Goal: Task Accomplishment & Management: Use online tool/utility

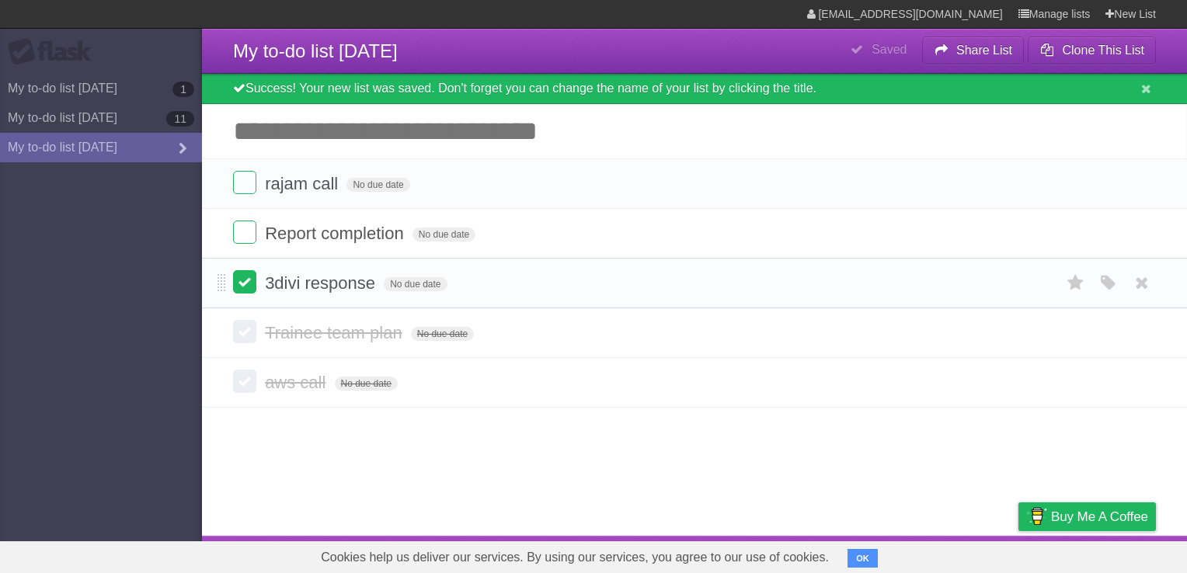
drag, startPoint x: 0, startPoint y: 0, endPoint x: 238, endPoint y: 282, distance: 369.2
click at [238, 282] on label at bounding box center [244, 281] width 23 height 23
click at [1128, 9] on link "New List" at bounding box center [1130, 14] width 50 height 28
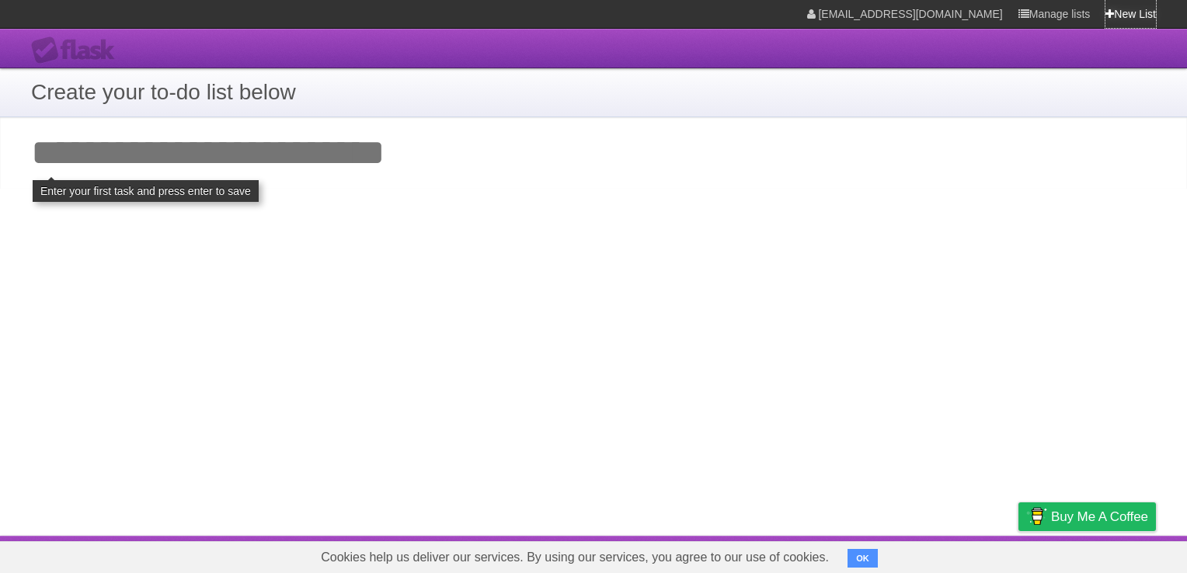
click at [1128, 9] on link "New List" at bounding box center [1130, 14] width 50 height 28
click at [558, 163] on input "Add your first task" at bounding box center [593, 152] width 1187 height 71
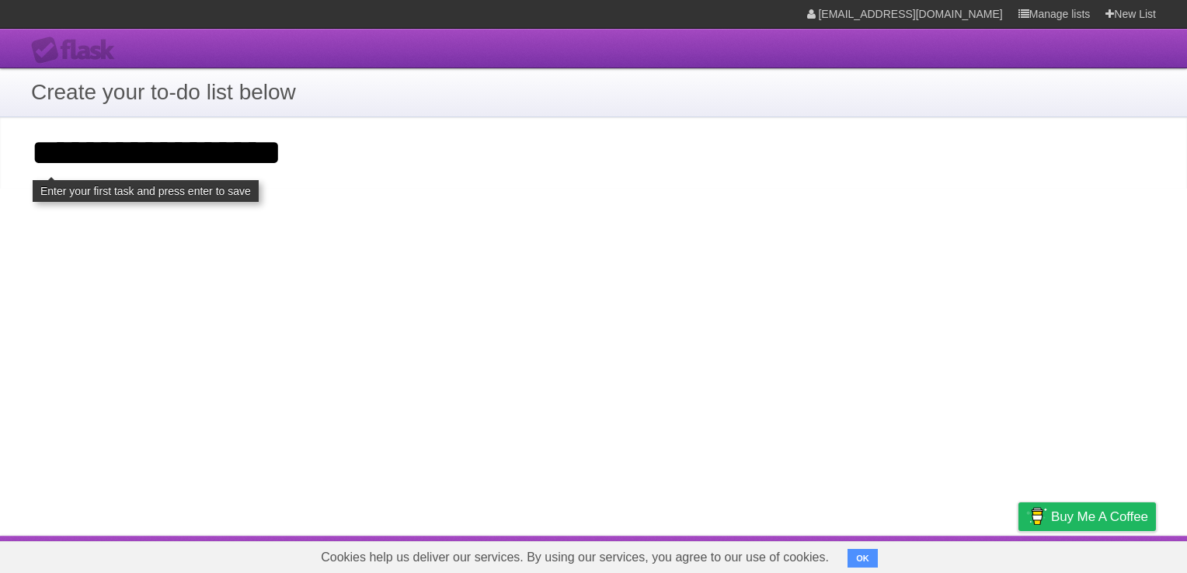
type input "**********"
click input "**********" at bounding box center [0, 0] width 0 height 0
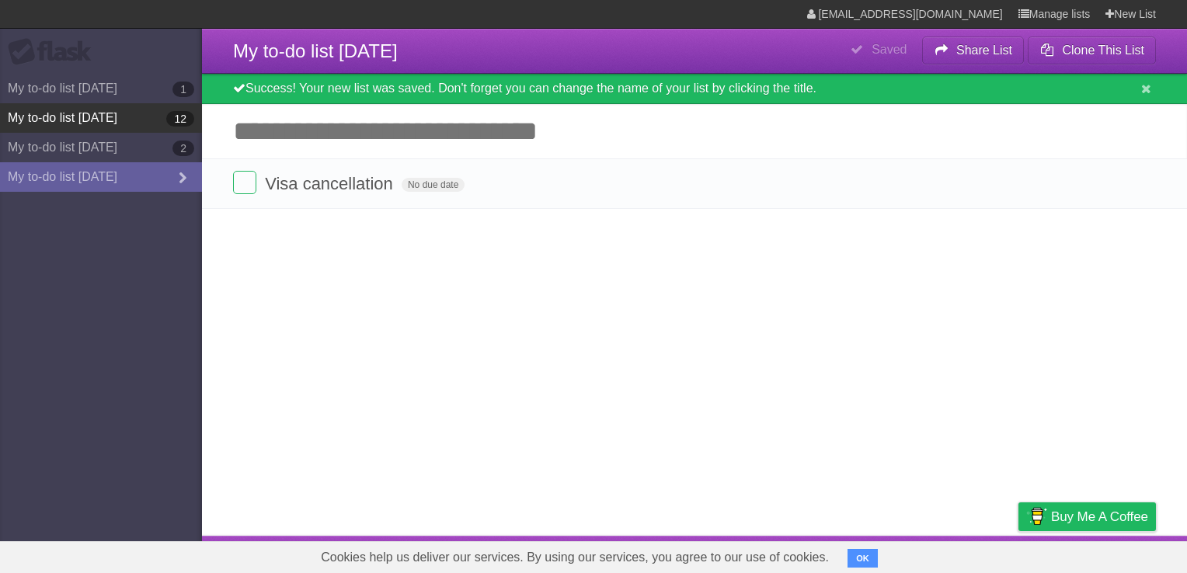
click at [118, 112] on link "My to-do list [DATE] 12" at bounding box center [101, 118] width 202 height 30
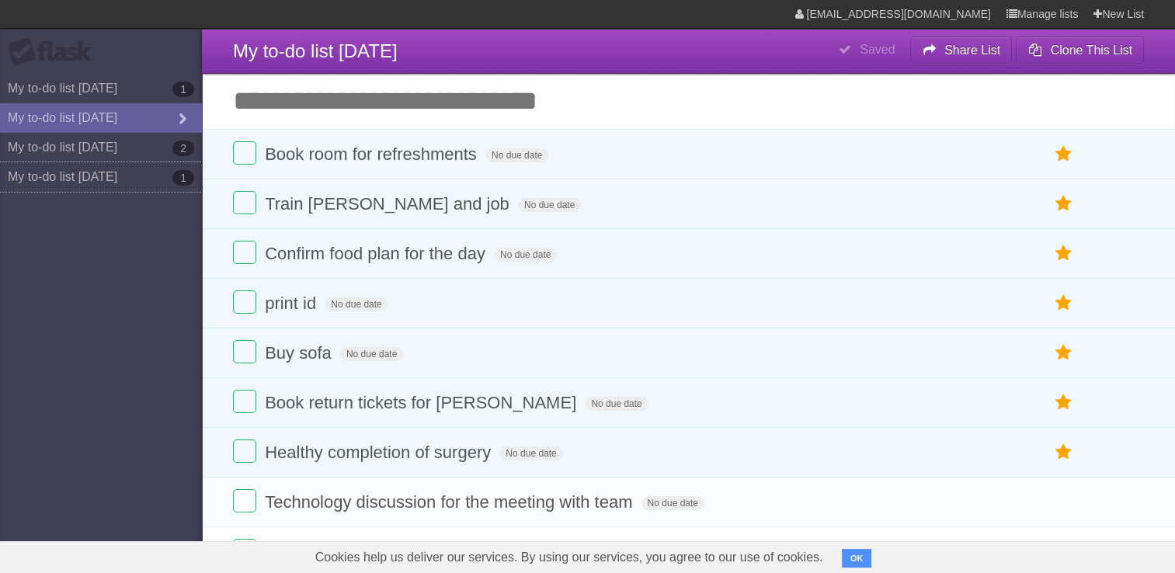
click at [171, 179] on link "My to-do list [DATE] 1" at bounding box center [101, 177] width 202 height 30
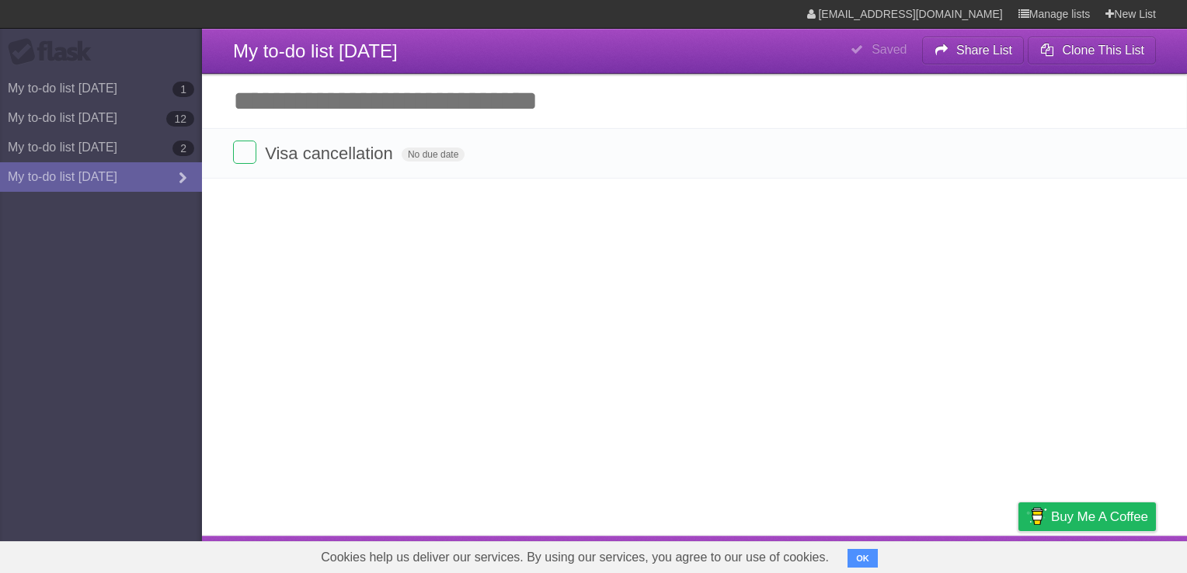
click at [860, 33] on li "Saved" at bounding box center [878, 50] width 80 height 34
click at [174, 182] on icon at bounding box center [182, 178] width 23 height 17
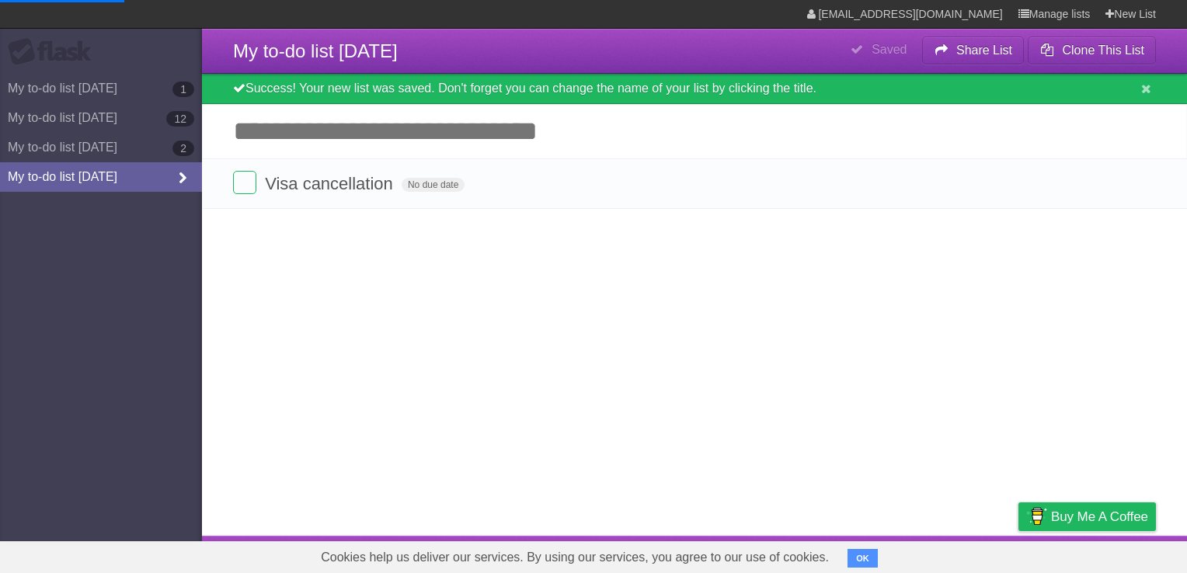
click at [182, 181] on icon at bounding box center [182, 178] width 23 height 17
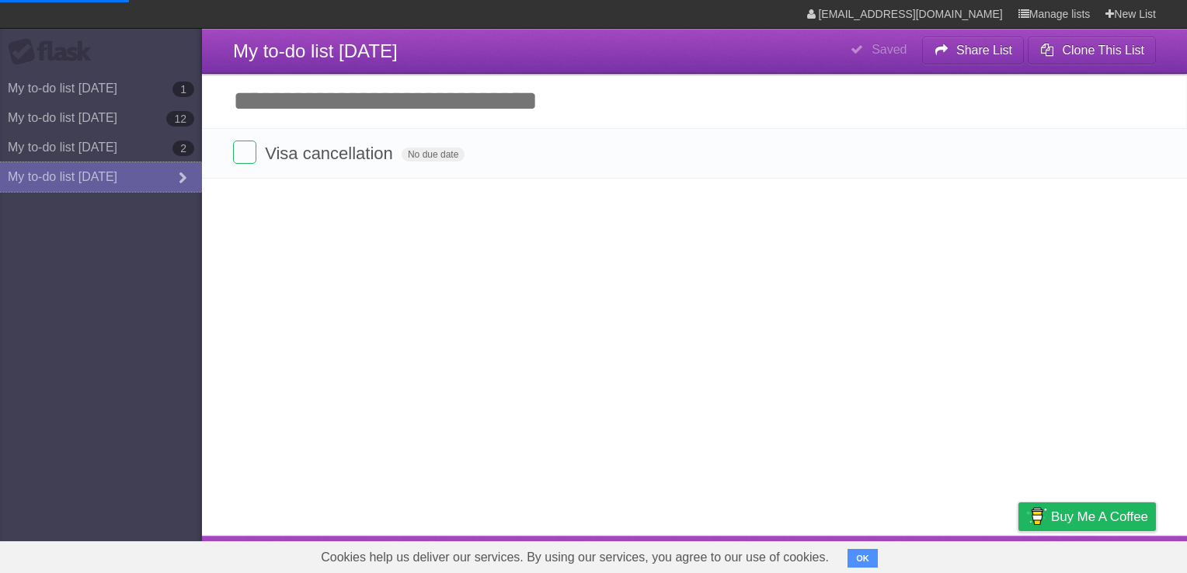
click at [182, 181] on icon at bounding box center [182, 178] width 23 height 17
drag, startPoint x: 172, startPoint y: 145, endPoint x: 93, endPoint y: 155, distance: 79.8
click at [93, 155] on link "My to-do list [DATE] 2" at bounding box center [101, 148] width 202 height 30
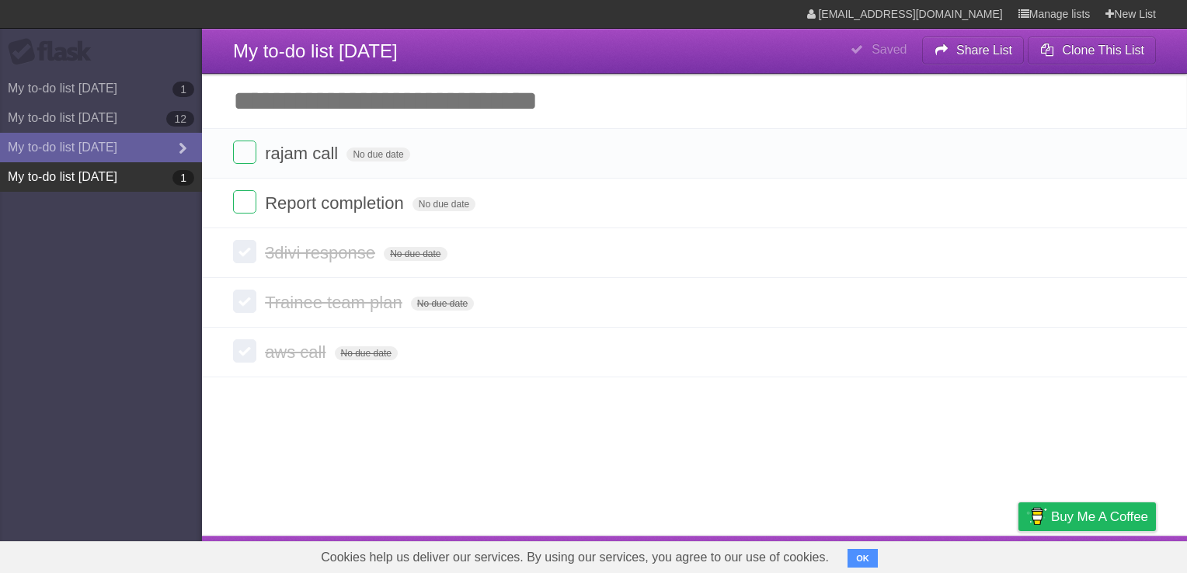
click at [90, 172] on link "My to-do list [DATE] 1" at bounding box center [101, 177] width 202 height 30
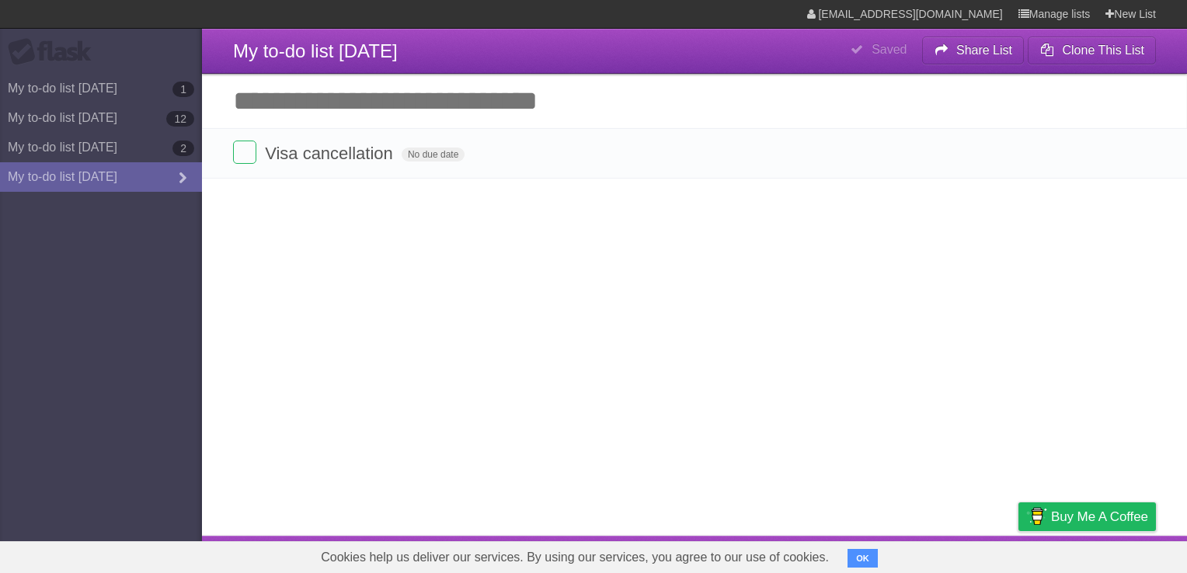
drag, startPoint x: 90, startPoint y: 172, endPoint x: 870, endPoint y: 561, distance: 871.0
click at [870, 561] on button "OK" at bounding box center [862, 558] width 30 height 19
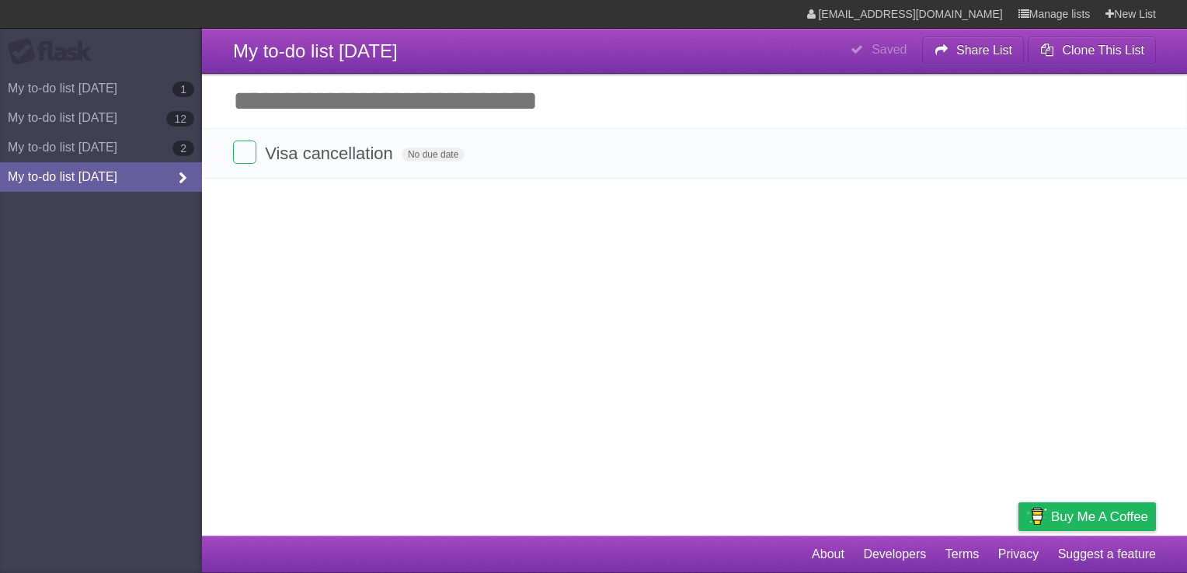
click at [196, 184] on link "My to-do list [DATE]" at bounding box center [101, 177] width 202 height 30
